Goal: Transaction & Acquisition: Purchase product/service

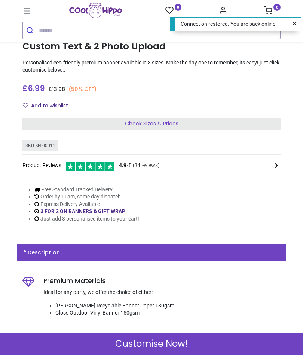
scroll to position [141, 0]
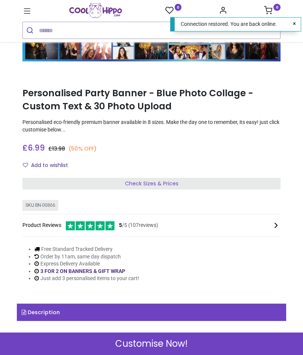
scroll to position [91, 0]
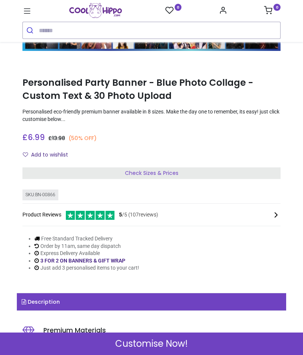
click at [258, 171] on div "Check Sizes & Prices" at bounding box center [151, 173] width 258 height 12
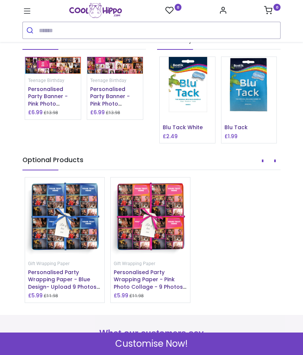
scroll to position [865, 0]
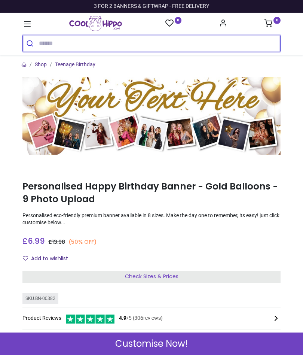
click at [216, 39] on input "search" at bounding box center [160, 43] width 242 height 16
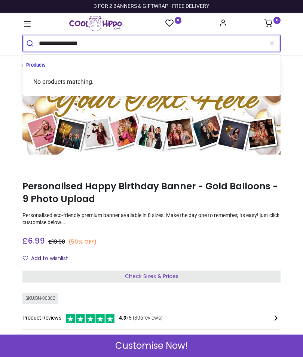
type input "**********"
click at [31, 43] on button "submit" at bounding box center [31, 43] width 16 height 16
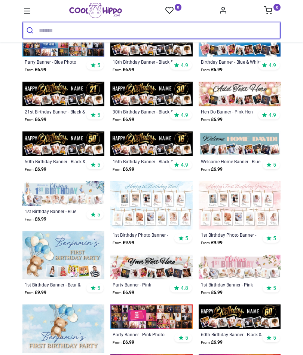
scroll to position [134, 0]
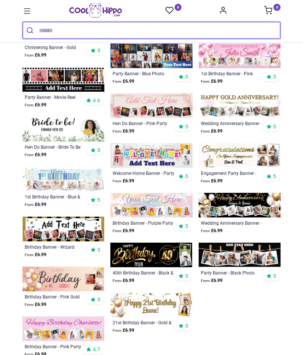
scroll to position [742, 0]
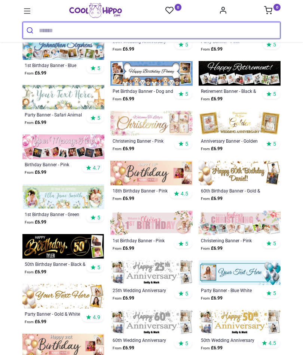
scroll to position [1123, 0]
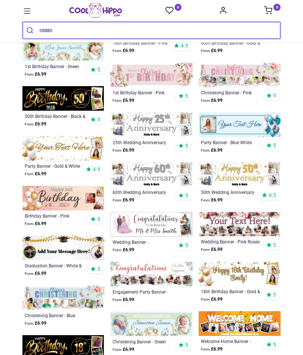
scroll to position [1284, 0]
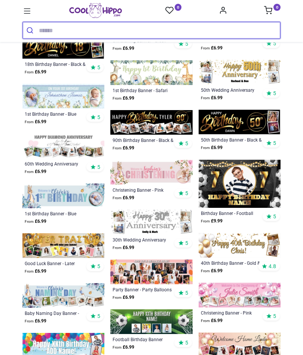
scroll to position [1574, 0]
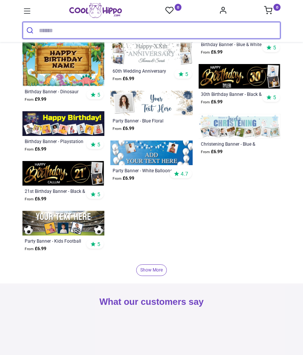
scroll to position [2294, 0]
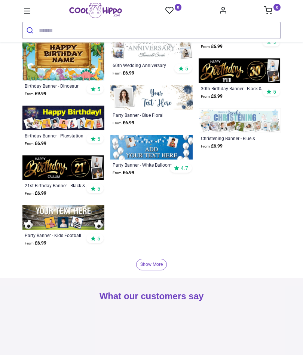
click at [158, 263] on link "Show More" at bounding box center [151, 265] width 31 height 12
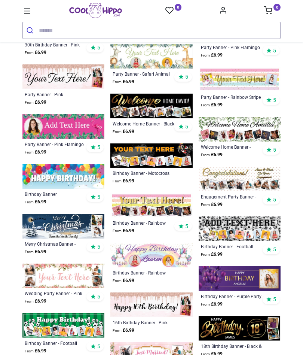
scroll to position [2684, 0]
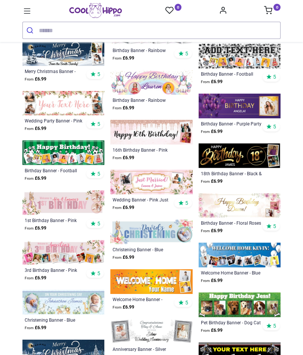
scroll to position [2857, 0]
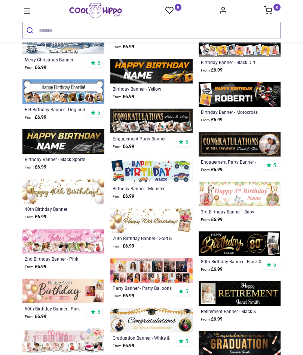
scroll to position [3168, 0]
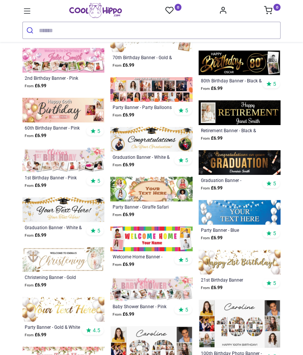
scroll to position [3378, 0]
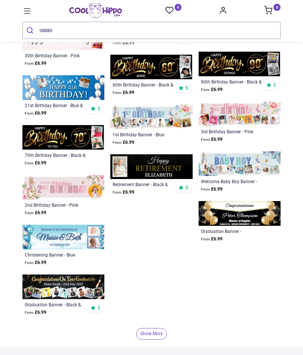
scroll to position [4643, 0]
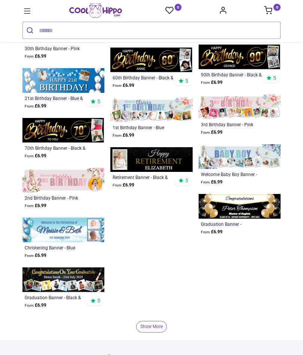
click at [155, 327] on link "Show More" at bounding box center [151, 327] width 31 height 12
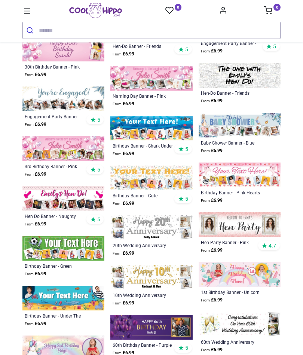
scroll to position [5419, 0]
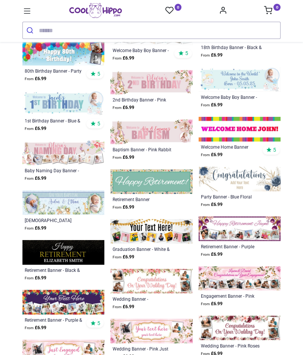
scroll to position [5870, 0]
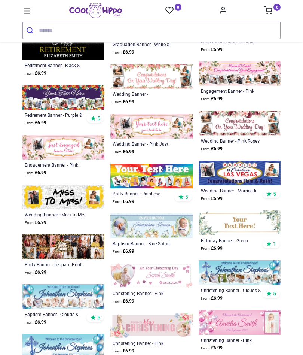
scroll to position [6071, 0]
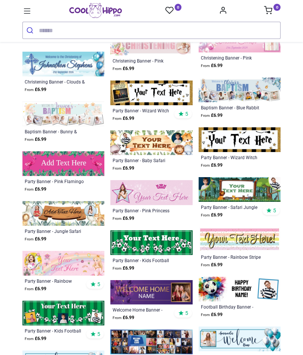
scroll to position [6355, 0]
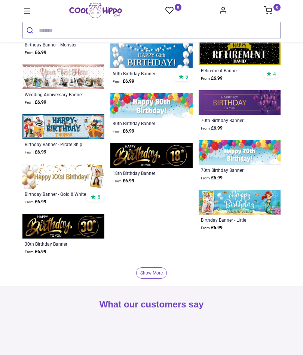
scroll to position [6995, 0]
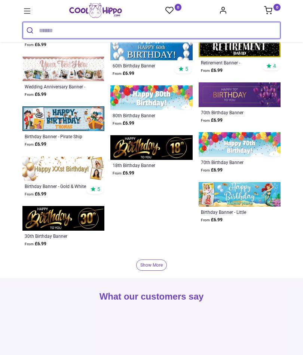
click at [164, 28] on input "search" at bounding box center [160, 30] width 242 height 16
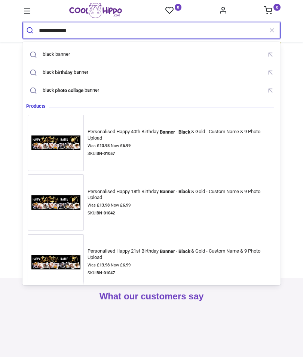
type input "**********"
click at [31, 30] on button "submit" at bounding box center [31, 30] width 16 height 16
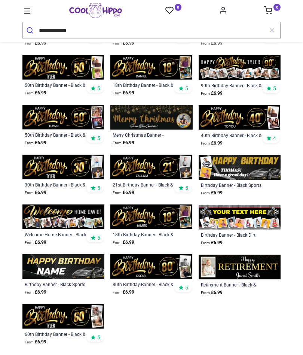
scroll to position [307, 0]
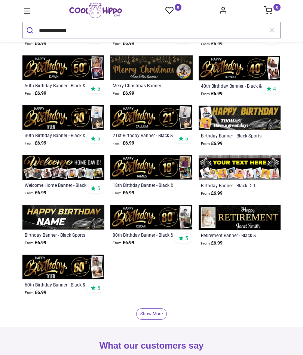
click at [161, 314] on link "Show More" at bounding box center [151, 314] width 31 height 12
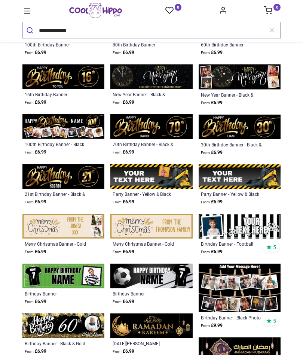
scroll to position [1105, 0]
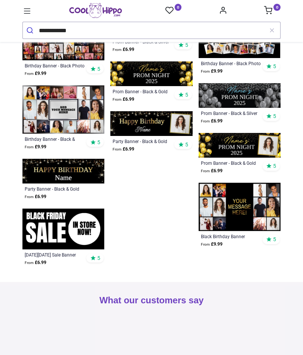
scroll to position [1548, 0]
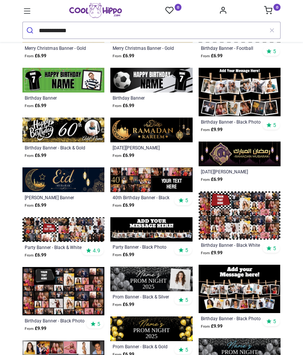
scroll to position [1288, 0]
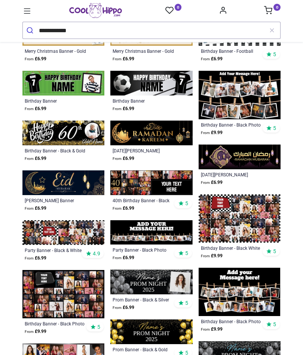
click at [174, 232] on img at bounding box center [151, 232] width 82 height 25
click at [167, 230] on img at bounding box center [151, 232] width 82 height 25
click at [150, 243] on img at bounding box center [151, 232] width 82 height 25
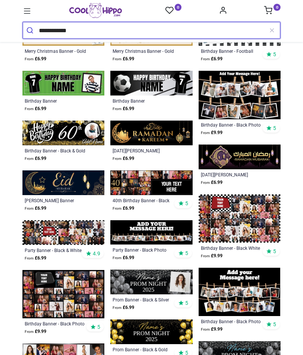
click at [251, 31] on input "**********" at bounding box center [151, 30] width 225 height 16
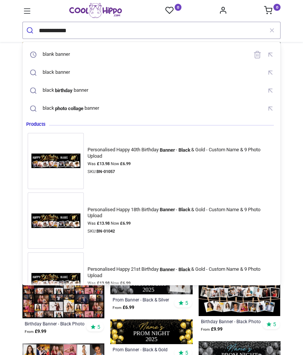
click at [273, 28] on icon "reset" at bounding box center [272, 30] width 7 height 7
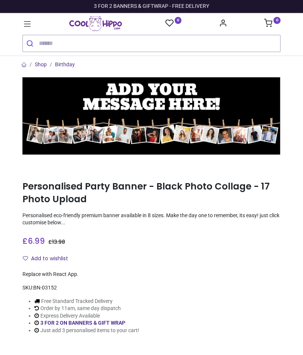
click at [157, 43] on input "search" at bounding box center [160, 43] width 242 height 16
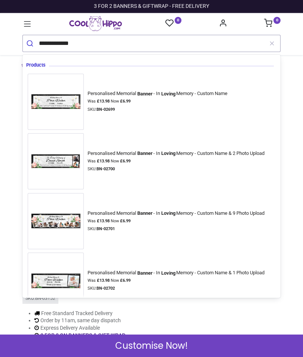
type input "**********"
click at [31, 43] on button "submit" at bounding box center [31, 43] width 16 height 16
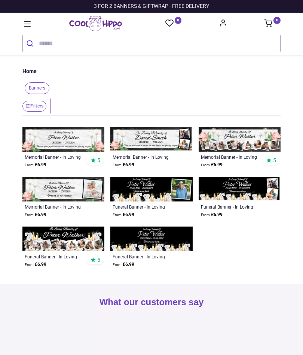
click at [245, 48] on input "search" at bounding box center [160, 43] width 242 height 16
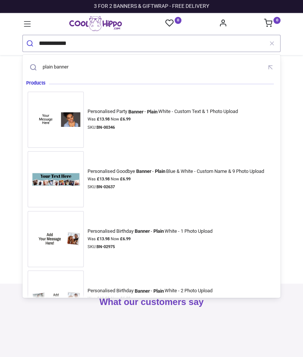
type input "**********"
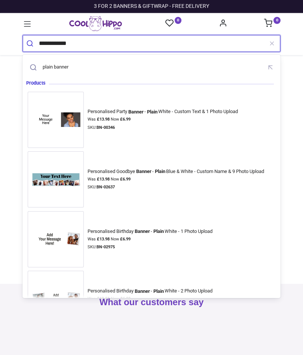
click at [242, 41] on input "**********" at bounding box center [151, 43] width 225 height 16
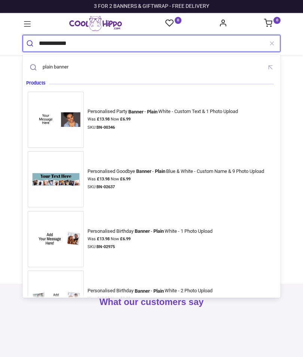
click at [31, 43] on button "submit" at bounding box center [31, 43] width 16 height 16
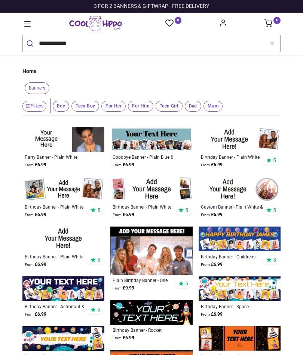
click at [176, 192] on img at bounding box center [151, 189] width 82 height 25
click at [150, 209] on div "Birthday Banner - Plain White" at bounding box center [144, 207] width 62 height 6
click at [128, 194] on img at bounding box center [151, 189] width 82 height 25
click at [132, 205] on div "Birthday Banner - Plain White" at bounding box center [144, 207] width 62 height 6
click at [120, 200] on img at bounding box center [151, 189] width 82 height 25
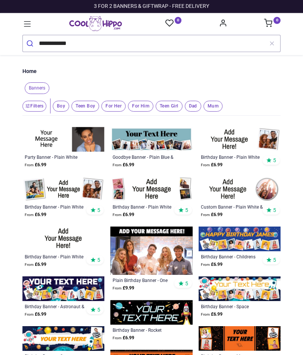
click at [117, 196] on img at bounding box center [151, 189] width 82 height 25
click at [125, 150] on img at bounding box center [151, 139] width 82 height 25
click at [134, 204] on div "Birthday Banner - Plain White" at bounding box center [144, 207] width 62 height 6
click at [158, 185] on img at bounding box center [151, 189] width 82 height 25
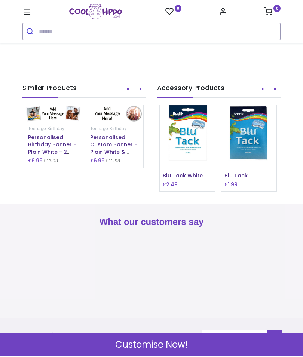
scroll to position [819, 0]
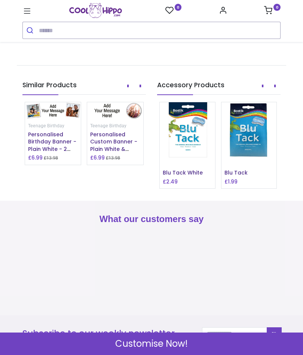
click at [83, 334] on div "Customise Now!" at bounding box center [151, 344] width 303 height 22
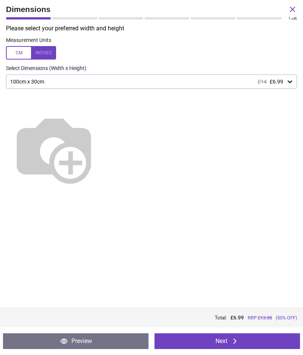
click at [184, 340] on button "Next" at bounding box center [228, 341] width 146 height 16
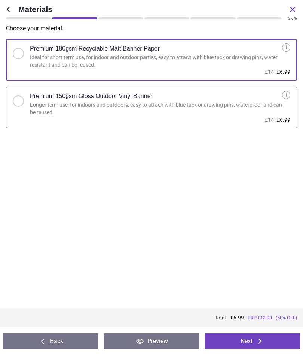
click at [249, 344] on button "Next" at bounding box center [252, 341] width 95 height 16
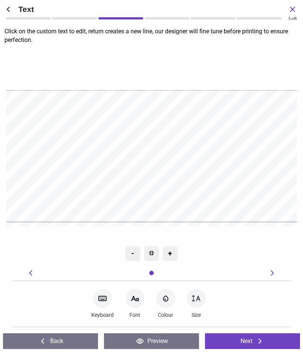
click at [197, 171] on textarea at bounding box center [151, 156] width 282 height 40
click at [194, 172] on textarea at bounding box center [151, 156] width 282 height 40
type textarea "*"
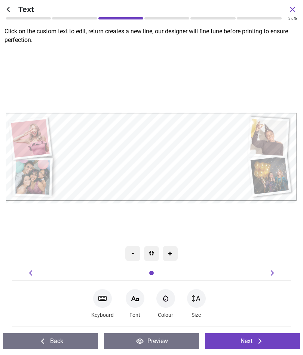
type textarea "**********"
click at [167, 302] on icon "Font-Color" at bounding box center [165, 298] width 9 height 9
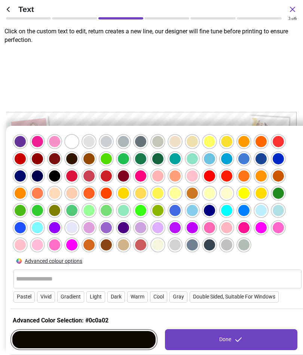
click at [107, 207] on div at bounding box center [106, 210] width 11 height 11
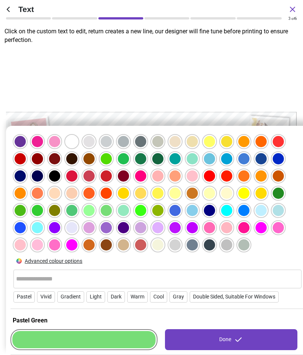
click at [210, 340] on div "Done" at bounding box center [231, 339] width 133 height 21
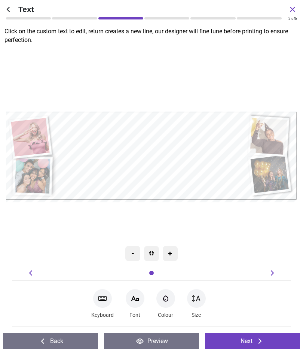
click at [164, 306] on div "Font-Color" at bounding box center [166, 298] width 19 height 19
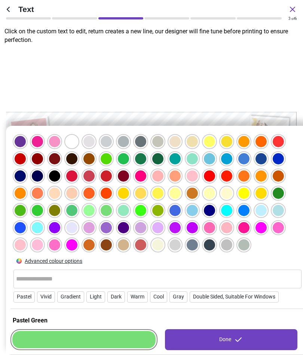
click at [212, 242] on div at bounding box center [209, 244] width 11 height 11
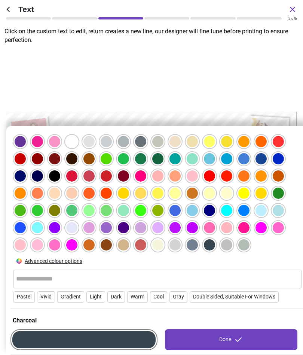
click at [201, 340] on div "Done" at bounding box center [231, 339] width 133 height 21
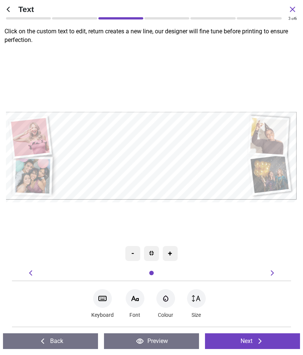
click at [242, 115] on div "**********" at bounding box center [151, 156] width 188 height 82
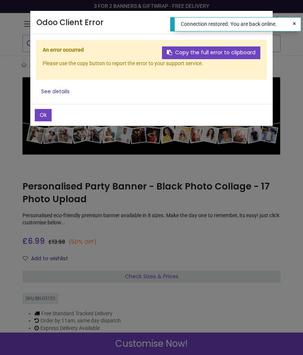
click at [37, 115] on button "Ok" at bounding box center [43, 115] width 17 height 13
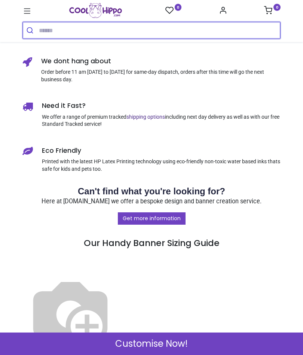
scroll to position [482, 0]
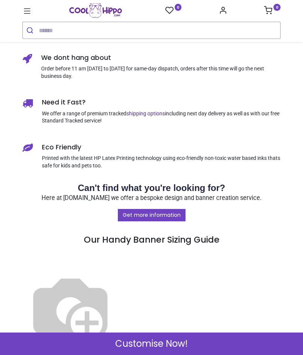
click at [210, 334] on div "Customise Now!" at bounding box center [151, 344] width 303 height 22
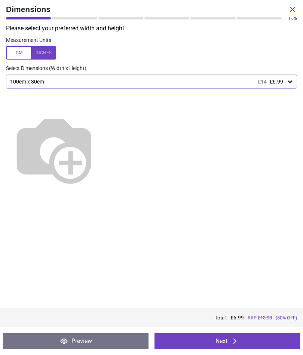
click at [214, 338] on button "Next" at bounding box center [228, 341] width 146 height 16
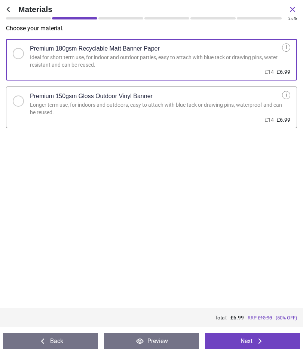
click at [216, 333] on button "Next" at bounding box center [252, 341] width 95 height 16
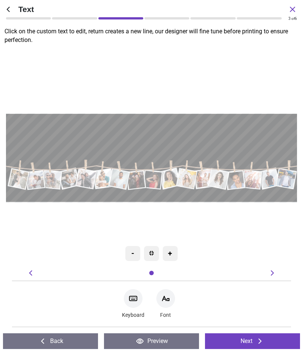
click at [28, 276] on icon at bounding box center [30, 273] width 9 height 9
click at [28, 271] on icon at bounding box center [30, 273] width 9 height 9
click at [238, 138] on textarea at bounding box center [151, 136] width 285 height 17
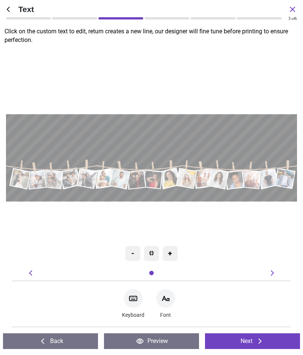
click at [270, 272] on icon at bounding box center [272, 273] width 9 height 9
click at [266, 269] on div at bounding box center [270, 273] width 13 height 9
click at [167, 255] on div "+" at bounding box center [170, 253] width 15 height 15
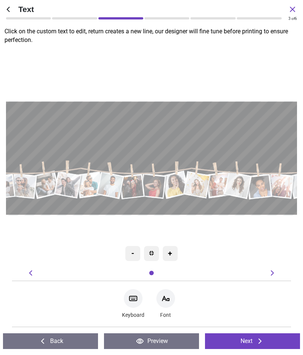
click at [172, 251] on div "+" at bounding box center [170, 253] width 15 height 15
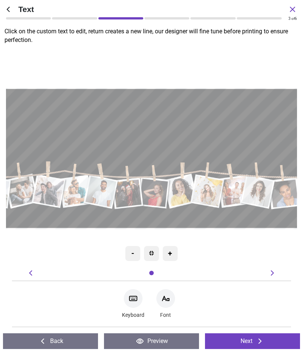
click at [245, 338] on button "Next" at bounding box center [252, 341] width 95 height 16
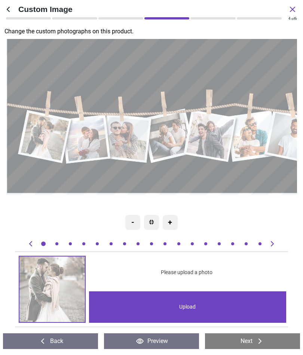
click at [248, 340] on button "Next" at bounding box center [252, 341] width 95 height 16
click at [249, 340] on button "Next" at bounding box center [252, 341] width 95 height 16
